Goal: Contribute content: Contribute content

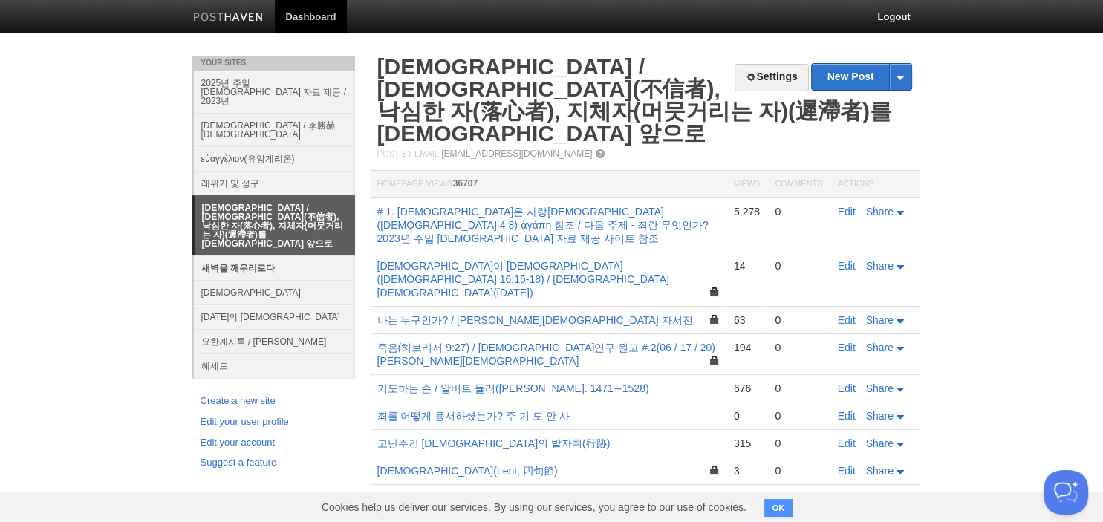
click at [269, 255] on link "새벽을 깨우리로다" at bounding box center [274, 267] width 161 height 25
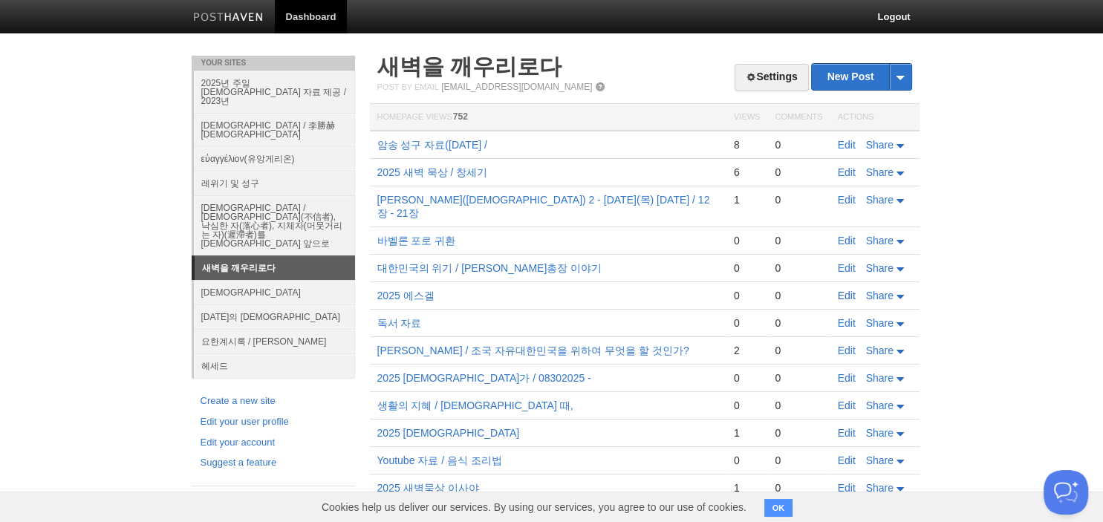
click at [841, 290] on link "Edit" at bounding box center [847, 296] width 18 height 12
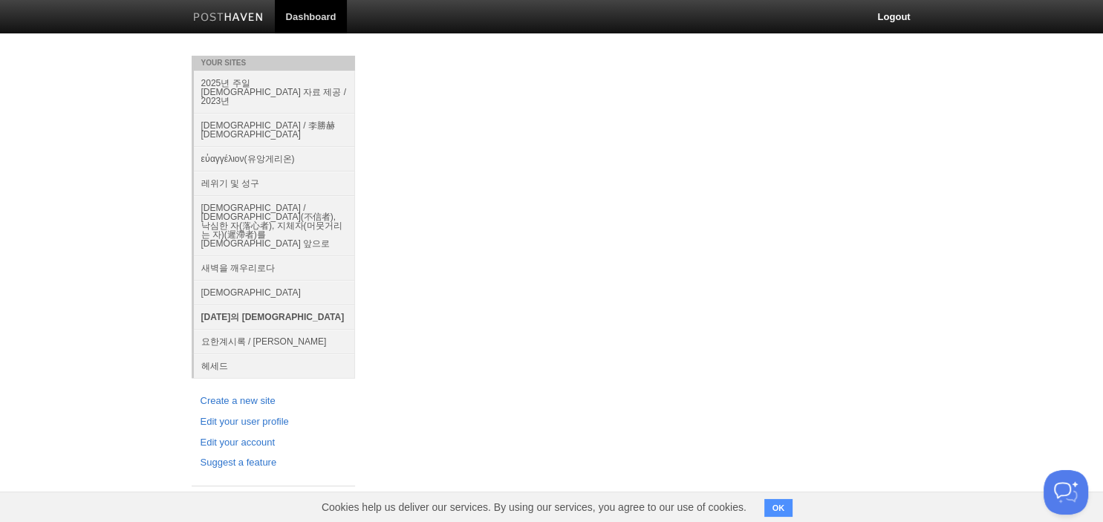
click at [220, 304] on link "[DATE]의 [DEMOGRAPHIC_DATA]" at bounding box center [274, 316] width 161 height 25
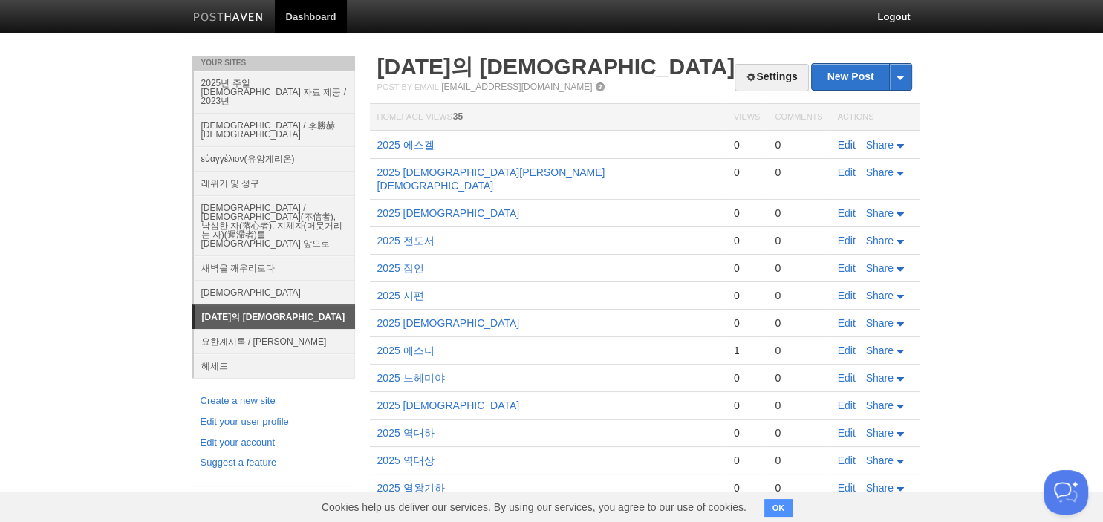
click at [846, 141] on link "Edit" at bounding box center [847, 145] width 18 height 12
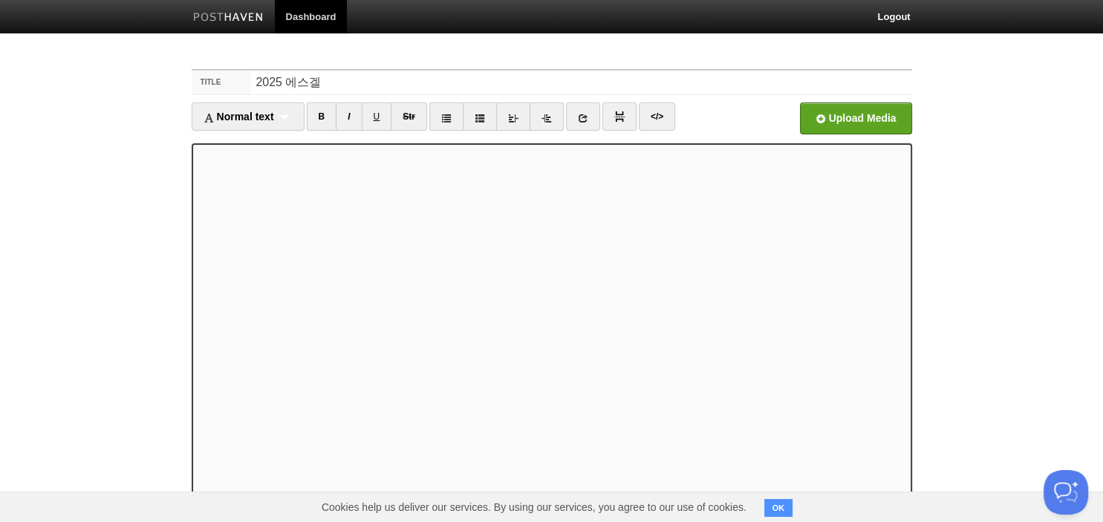
click at [300, 144] on iframe at bounding box center [552, 321] width 720 height 356
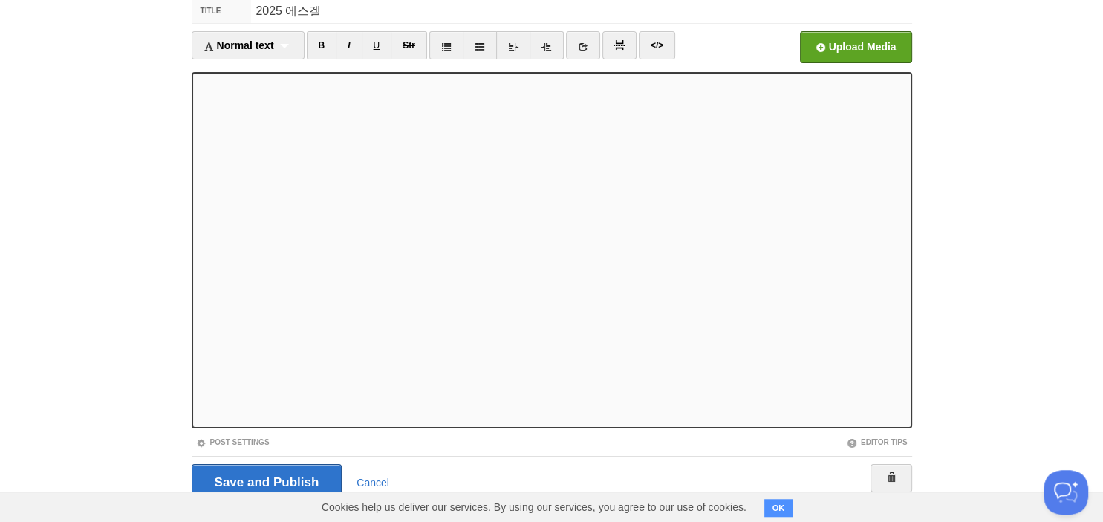
scroll to position [102, 0]
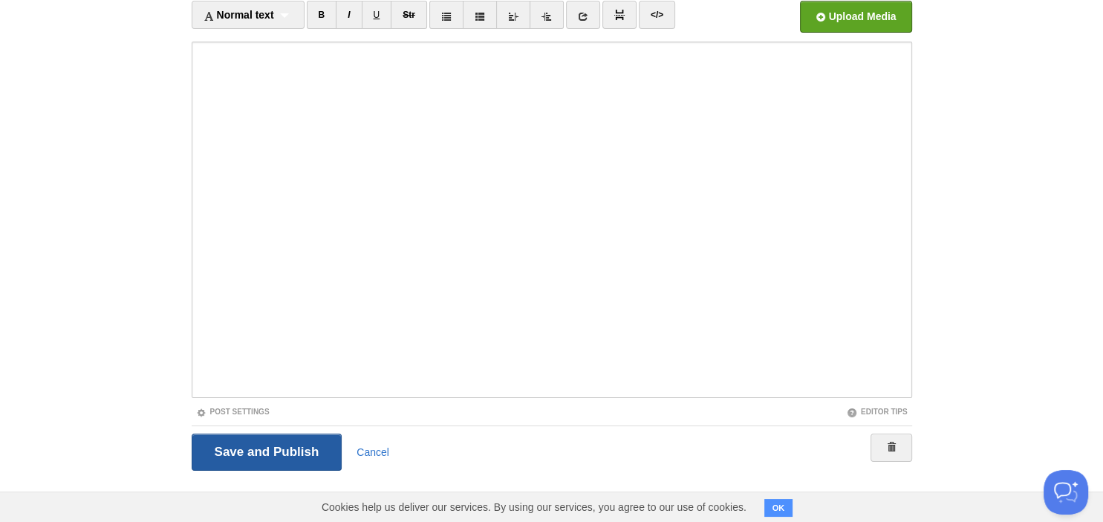
click at [266, 441] on input "Save and Publish" at bounding box center [267, 452] width 151 height 37
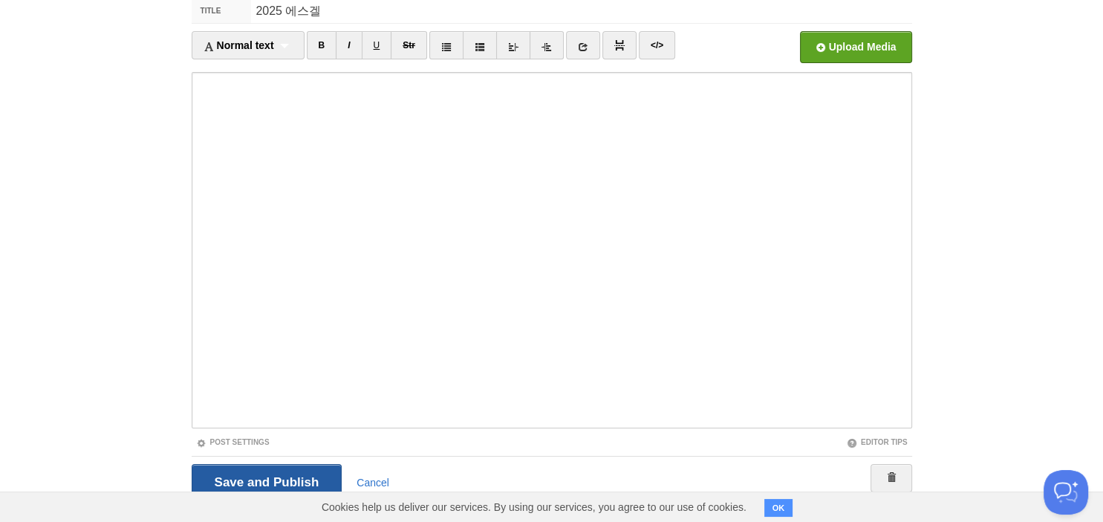
scroll to position [56, 0]
